Goal: Navigation & Orientation: Find specific page/section

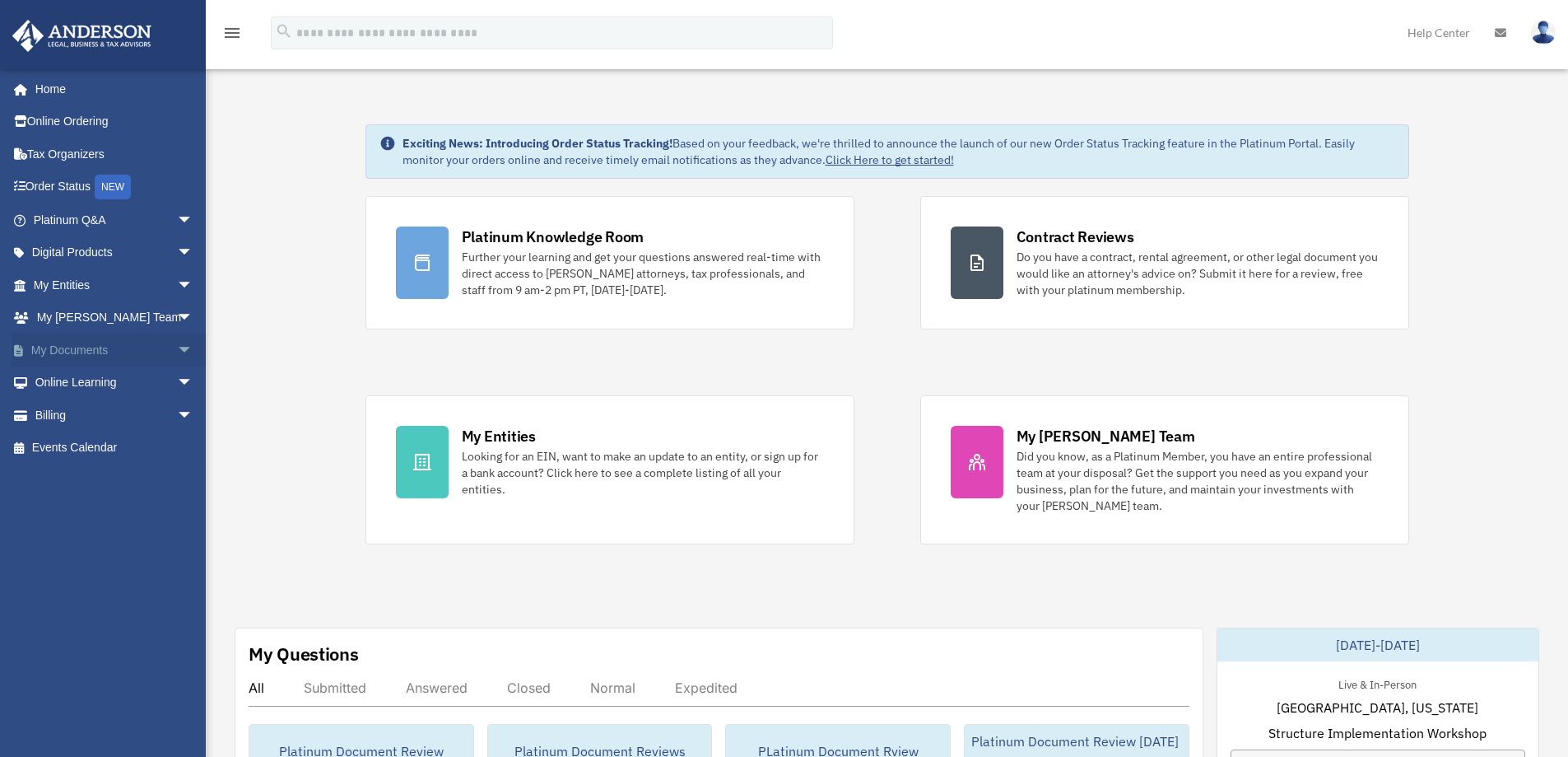
click at [97, 347] on link "My Documents arrow_drop_down" at bounding box center [114, 350] width 206 height 33
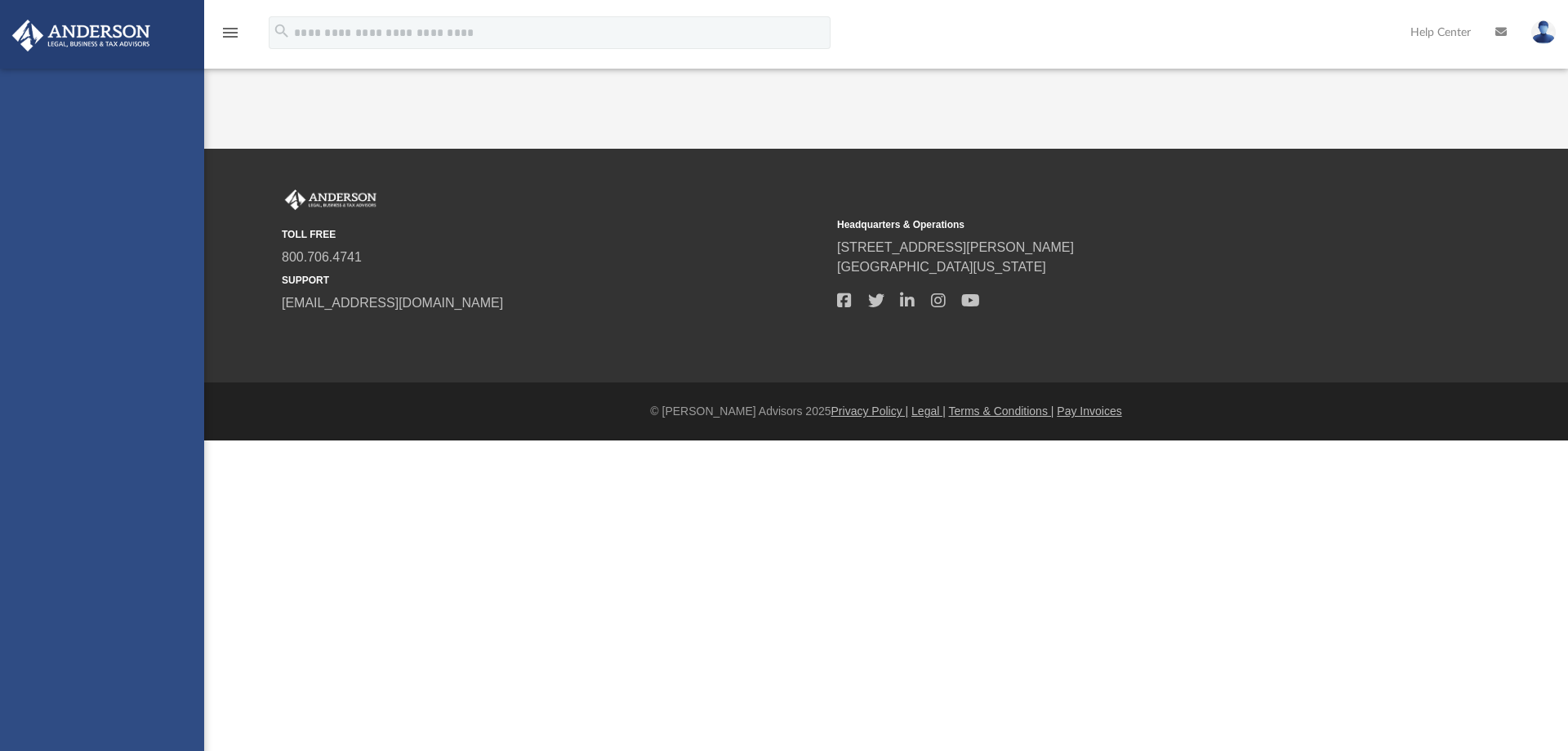
drag, startPoint x: 0, startPoint y: 0, endPoint x: 169, endPoint y: 346, distance: 385.1
click at [169, 346] on div "lea@vikingreadymix.com Sign Out lea@vikingreadymix.com Home Online Ordering Tax…" at bounding box center [102, 444] width 204 height 751
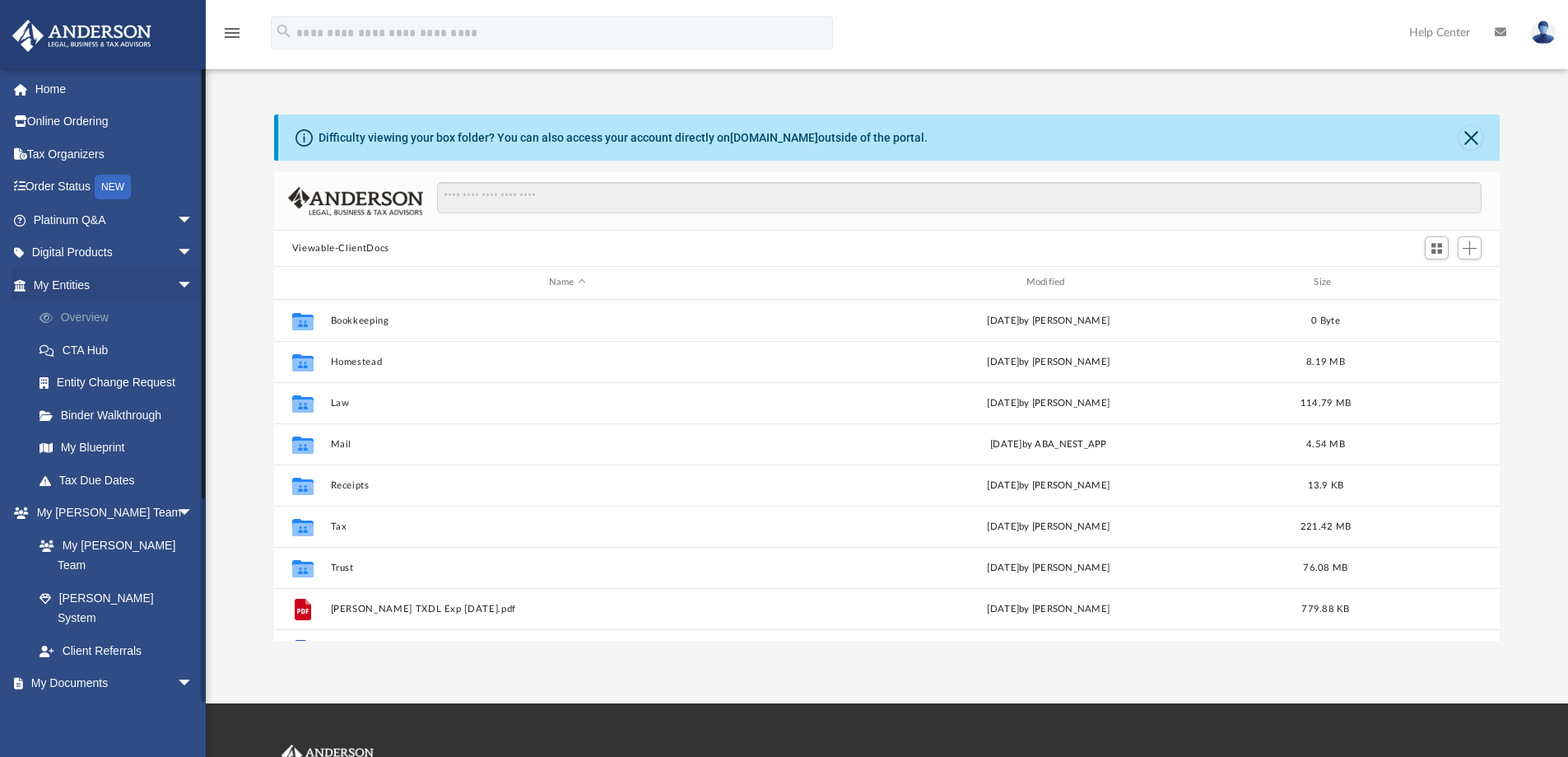
click at [84, 318] on link "Overview" at bounding box center [120, 318] width 195 height 33
click at [87, 444] on link "My Blueprint" at bounding box center [120, 448] width 195 height 33
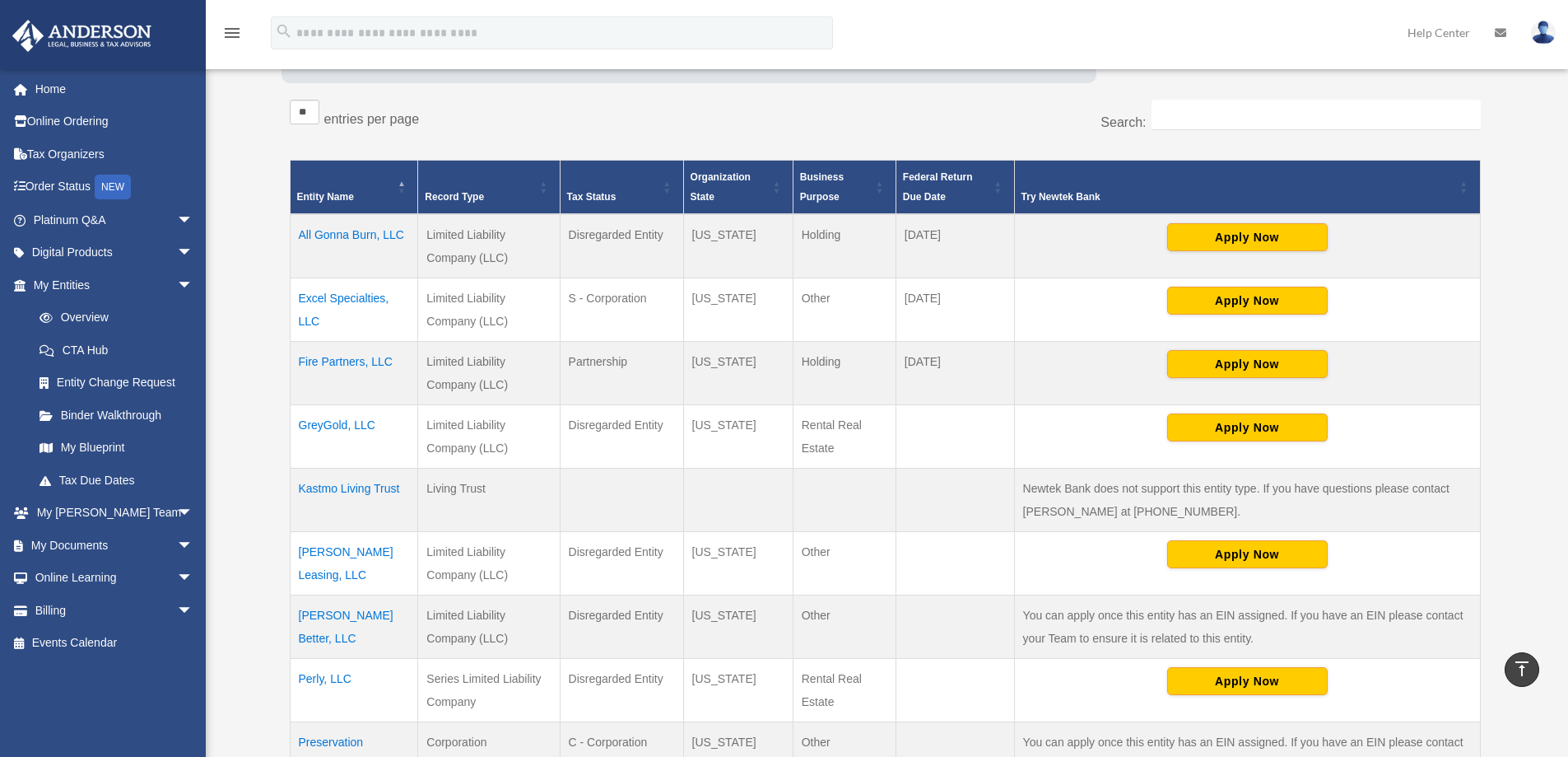
scroll to position [247, 0]
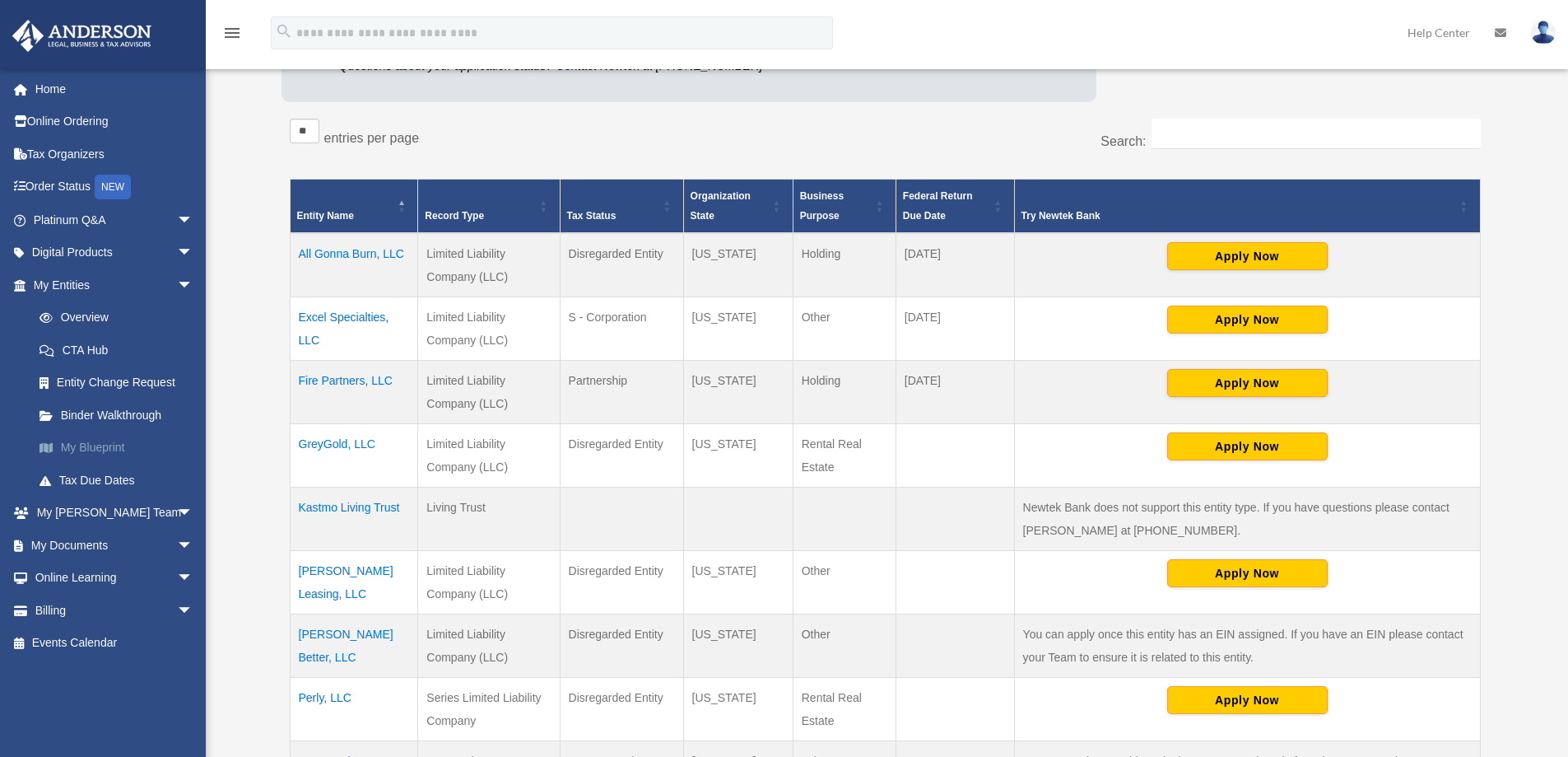
click at [114, 447] on link "My Blueprint" at bounding box center [120, 448] width 195 height 33
